Goal: Task Accomplishment & Management: Use online tool/utility

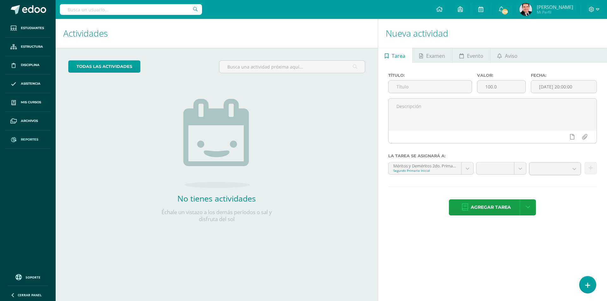
click at [24, 140] on span "Reportes" at bounding box center [29, 139] width 17 height 5
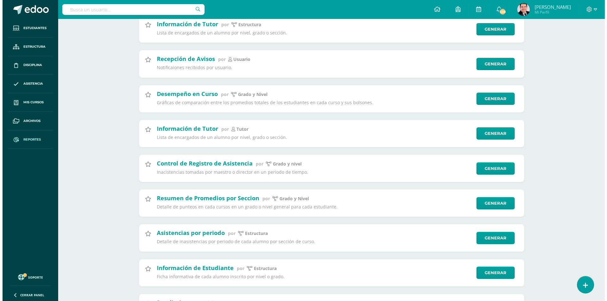
scroll to position [190, 0]
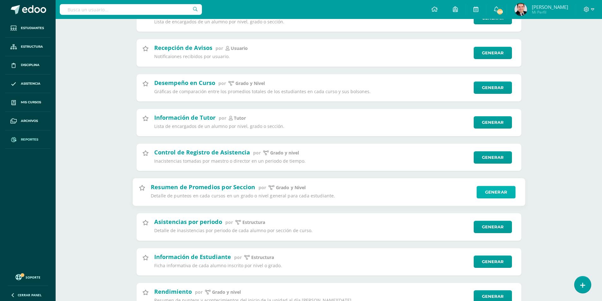
click at [498, 194] on link "Generar" at bounding box center [496, 192] width 39 height 13
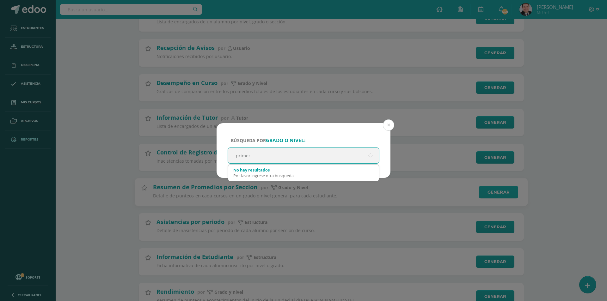
type input "primero"
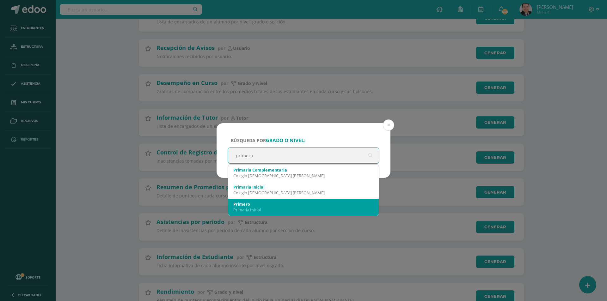
click at [253, 207] on div "Primaria Inicial" at bounding box center [303, 210] width 140 height 6
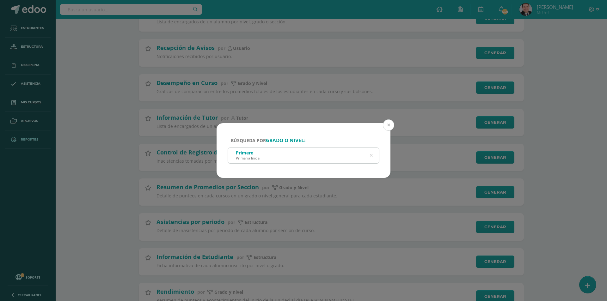
click at [393, 125] on button at bounding box center [388, 125] width 11 height 11
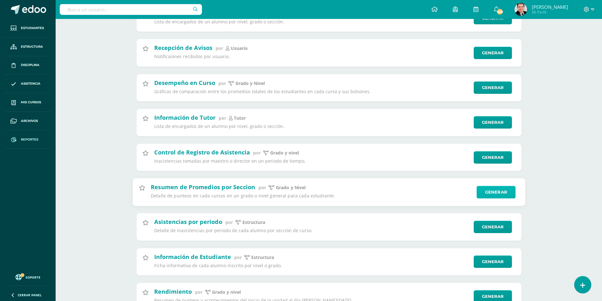
click at [494, 189] on link "Generar" at bounding box center [496, 192] width 39 height 13
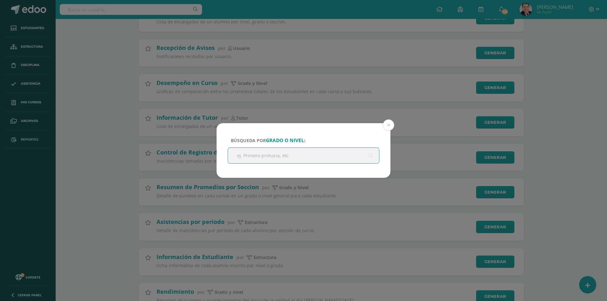
click at [335, 153] on input "text" at bounding box center [303, 155] width 151 height 15
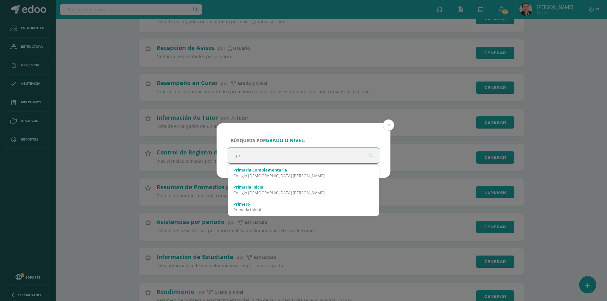
type input "p"
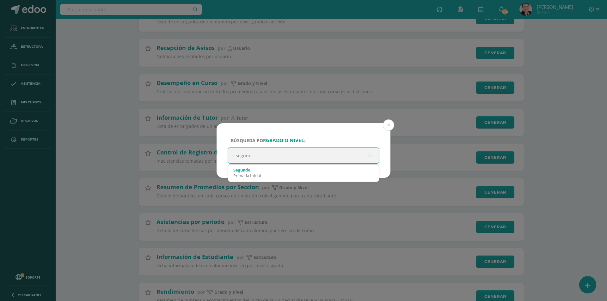
type input "segundo"
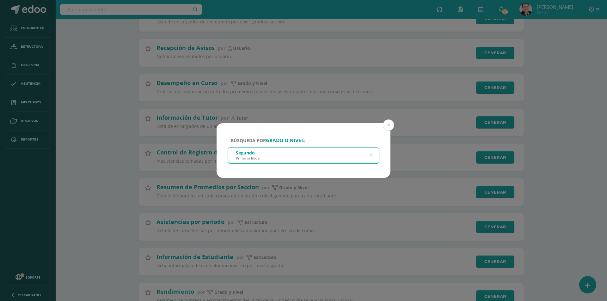
click at [251, 159] on div "Primaria Inicial" at bounding box center [248, 158] width 25 height 5
click at [251, 153] on div "Segundo" at bounding box center [248, 153] width 25 height 6
click at [331, 152] on div "Segundo Primaria Inicial" at bounding box center [303, 155] width 151 height 14
click at [271, 154] on div "Segundo Primaria Inicial" at bounding box center [303, 155] width 151 height 14
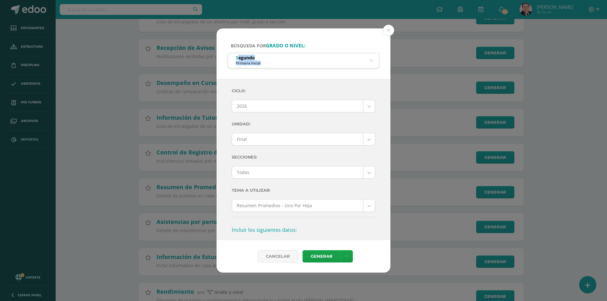
click at [239, 154] on form "Búsqueda por grado o nivel: Segundo Primaria Inicial segundo Ciclo: 2026 2026 2…" at bounding box center [304, 150] width 174 height 245
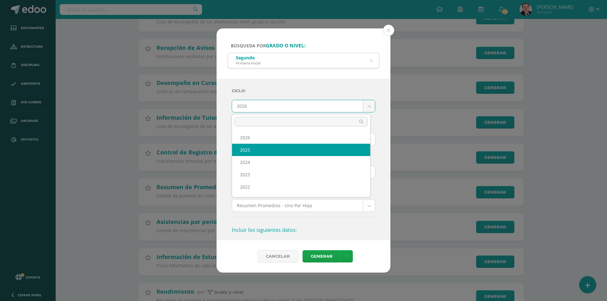
select select "7"
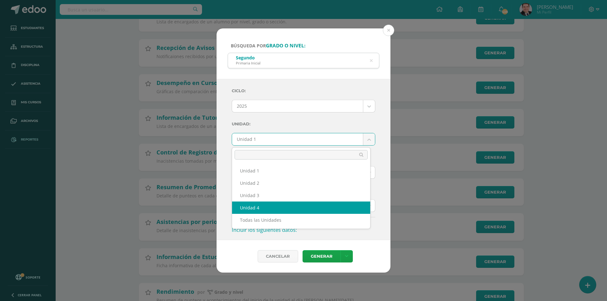
select select "Unidad 4"
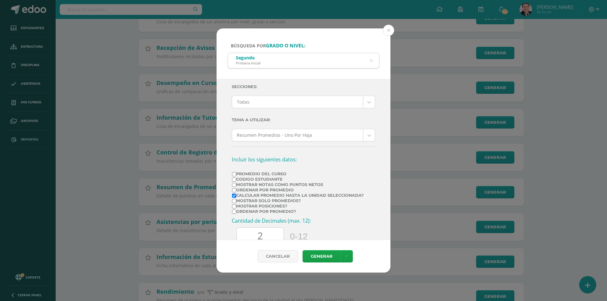
scroll to position [95, 0]
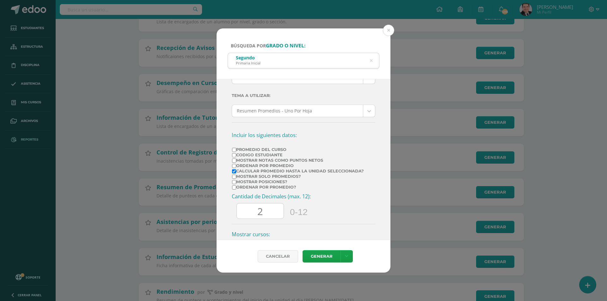
click at [252, 150] on label "Promedio del Curso" at bounding box center [298, 149] width 132 height 5
click at [236, 150] on input "Promedio del Curso" at bounding box center [234, 150] width 4 height 4
checkbox input "true"
click at [276, 211] on input "2" at bounding box center [260, 211] width 47 height 15
type input "0"
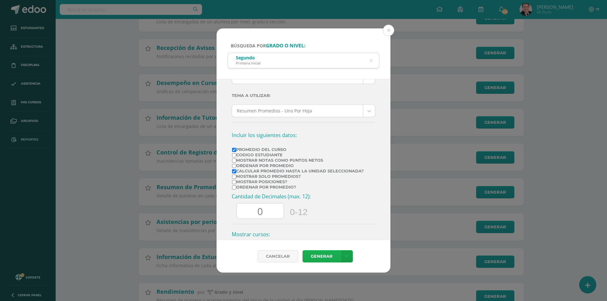
click at [330, 256] on link "Generar" at bounding box center [322, 256] width 38 height 12
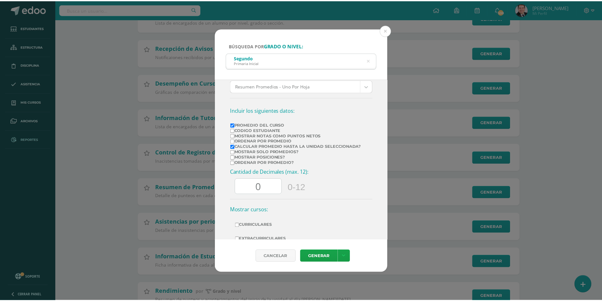
scroll to position [86, 0]
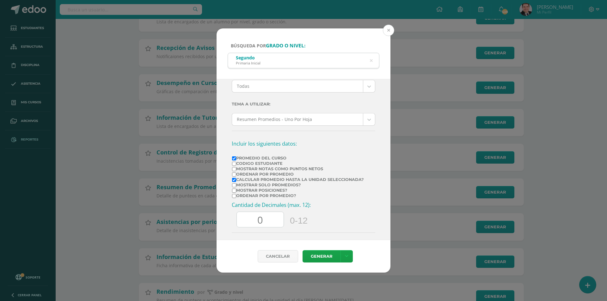
click at [389, 31] on button at bounding box center [388, 30] width 11 height 11
